Goal: Book appointment/travel/reservation

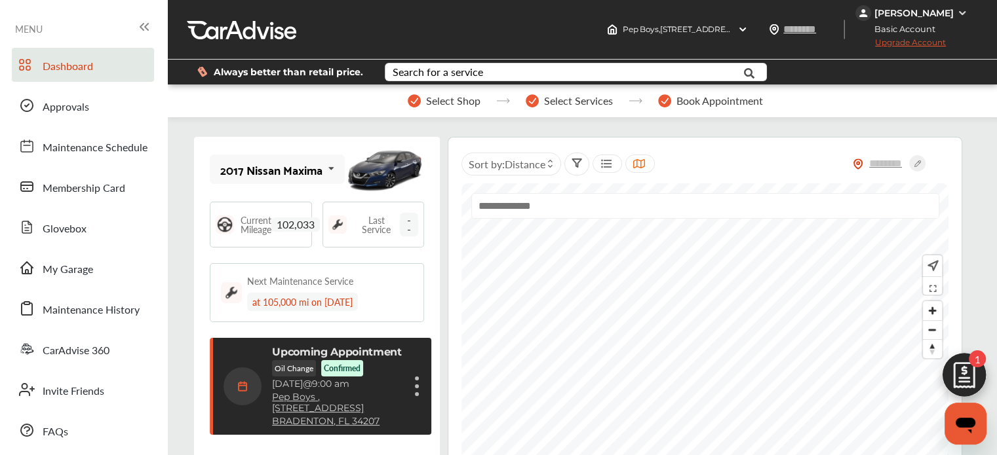
scroll to position [213, 0]
click at [107, 269] on link "My Garage" at bounding box center [83, 268] width 142 height 34
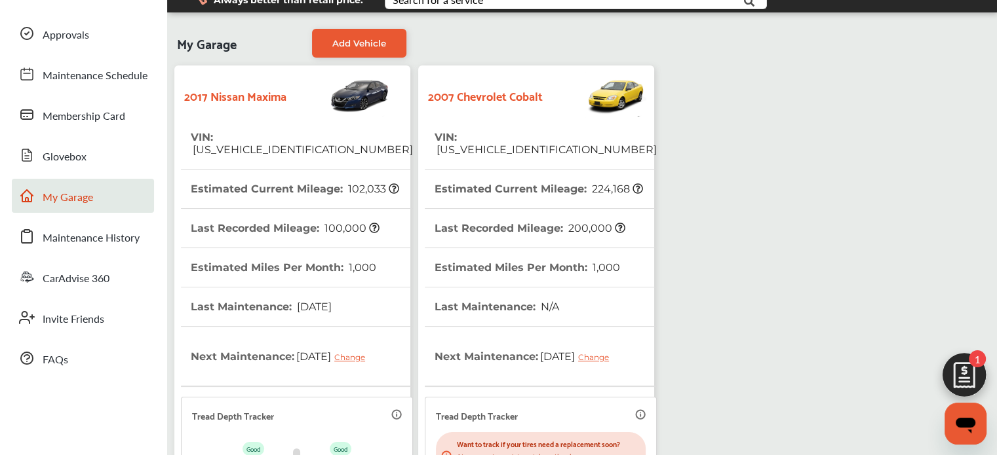
scroll to position [68, 0]
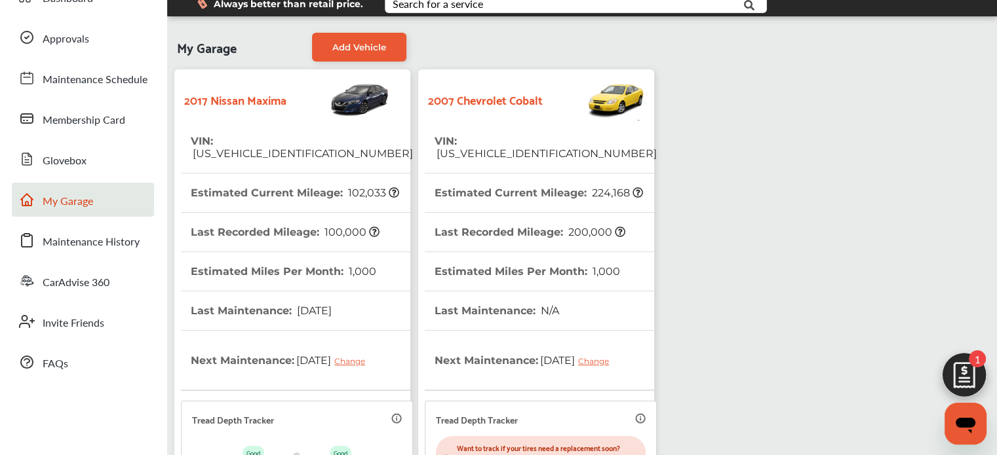
click at [953, 372] on img at bounding box center [963, 378] width 63 height 63
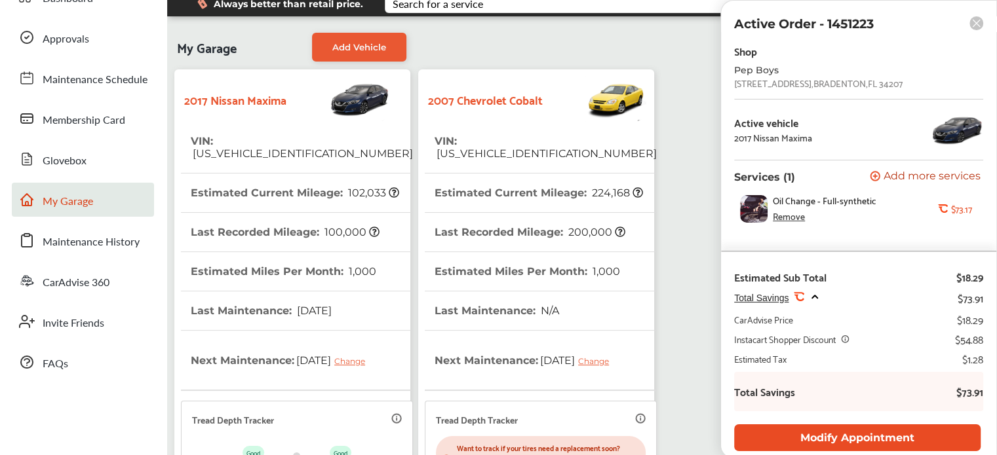
click at [868, 434] on button "Modify Appointment" at bounding box center [857, 438] width 246 height 27
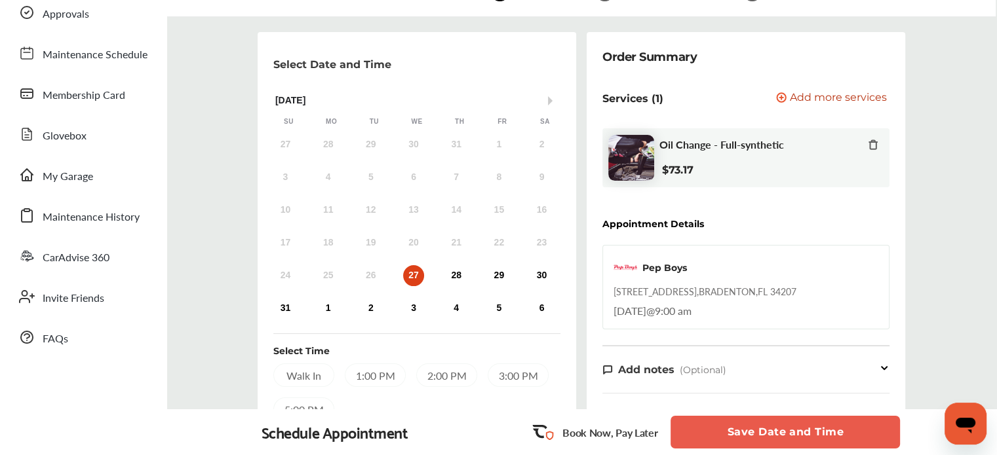
scroll to position [94, 0]
click at [537, 277] on div "30" at bounding box center [541, 274] width 21 height 21
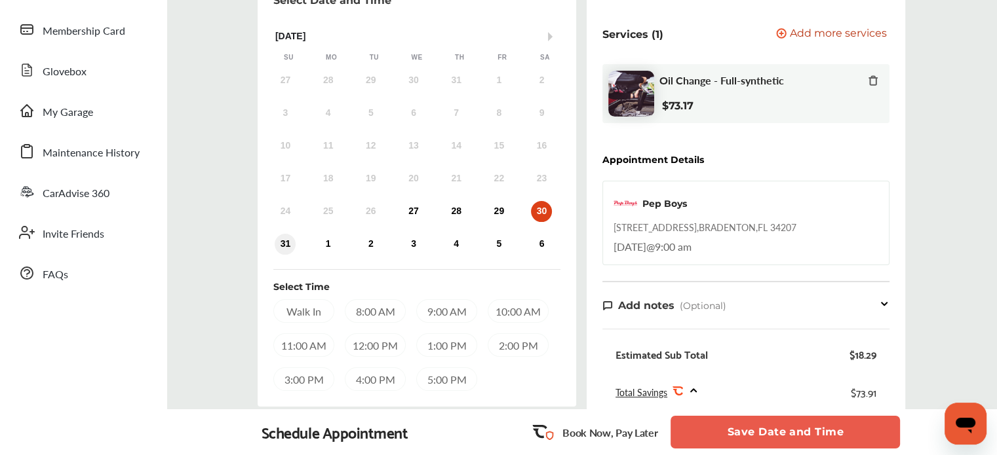
click at [284, 244] on div "31" at bounding box center [285, 244] width 21 height 21
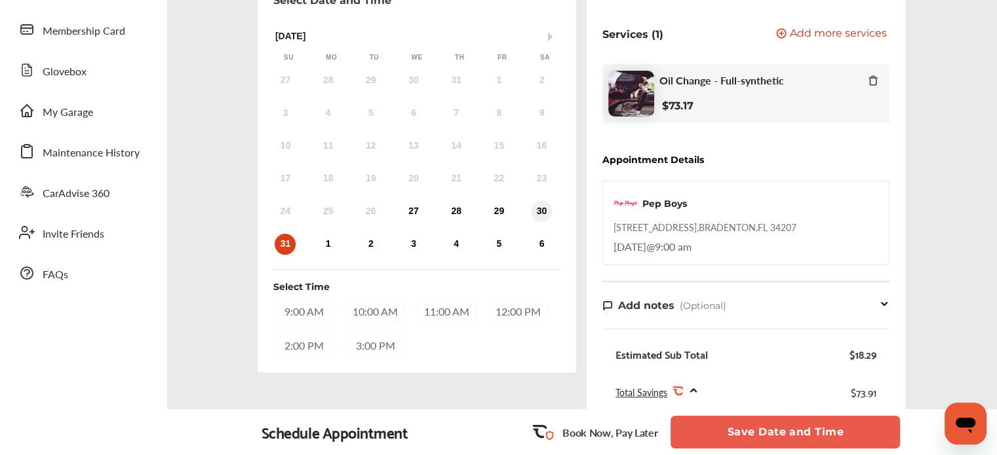
click at [539, 214] on div "30" at bounding box center [541, 211] width 21 height 21
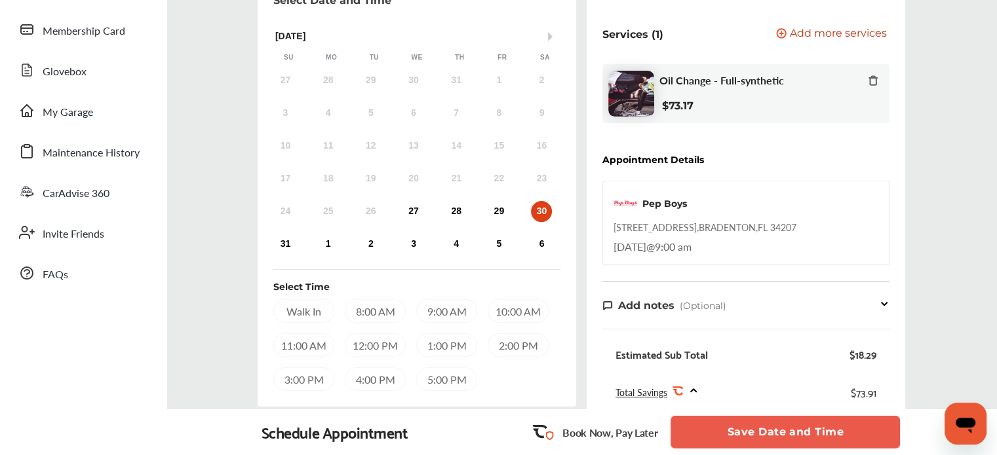
click at [375, 309] on div "8:00 AM" at bounding box center [375, 311] width 61 height 24
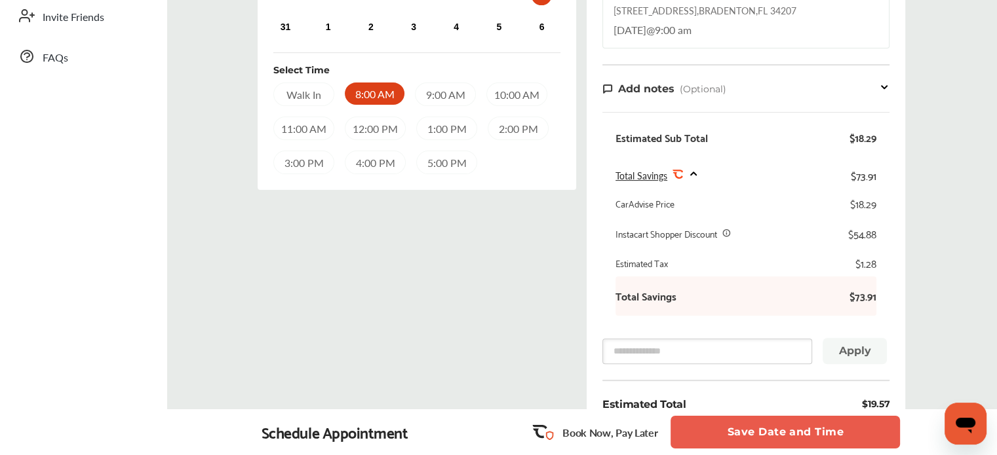
scroll to position [380, 0]
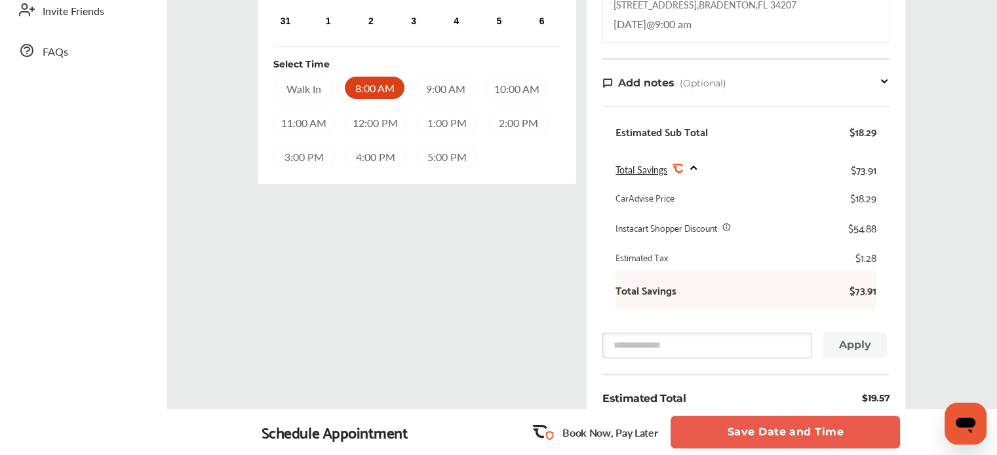
click at [687, 427] on button "Save Date and Time" at bounding box center [784, 432] width 229 height 33
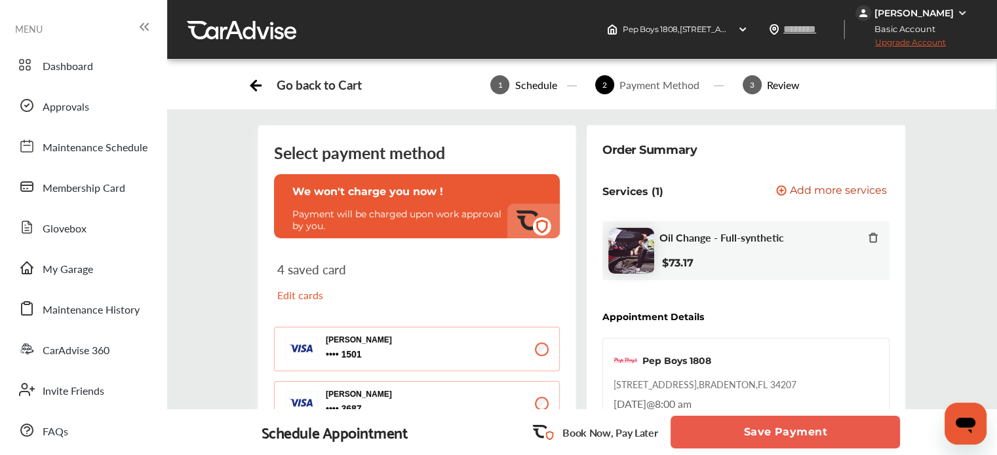
click at [689, 431] on button "Save Payment" at bounding box center [784, 432] width 229 height 33
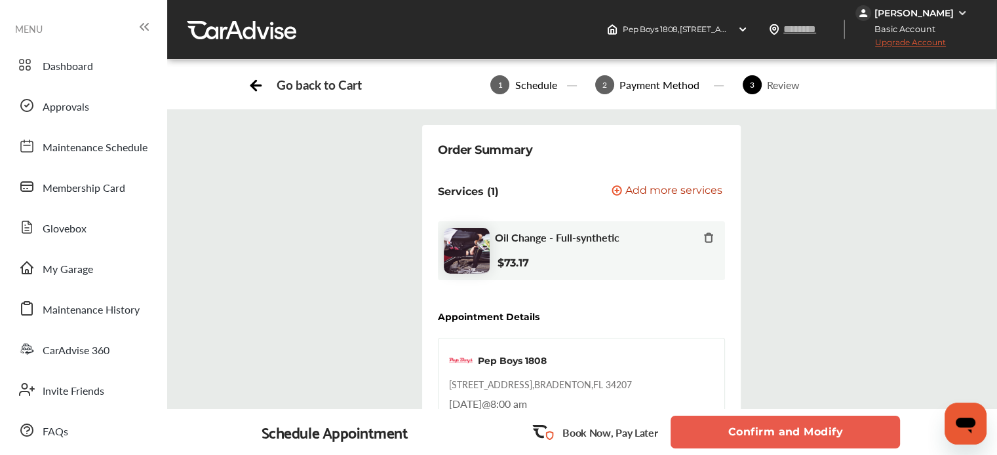
click at [733, 426] on button "Confirm and Modify" at bounding box center [784, 432] width 229 height 33
